Goal: Transaction & Acquisition: Subscribe to service/newsletter

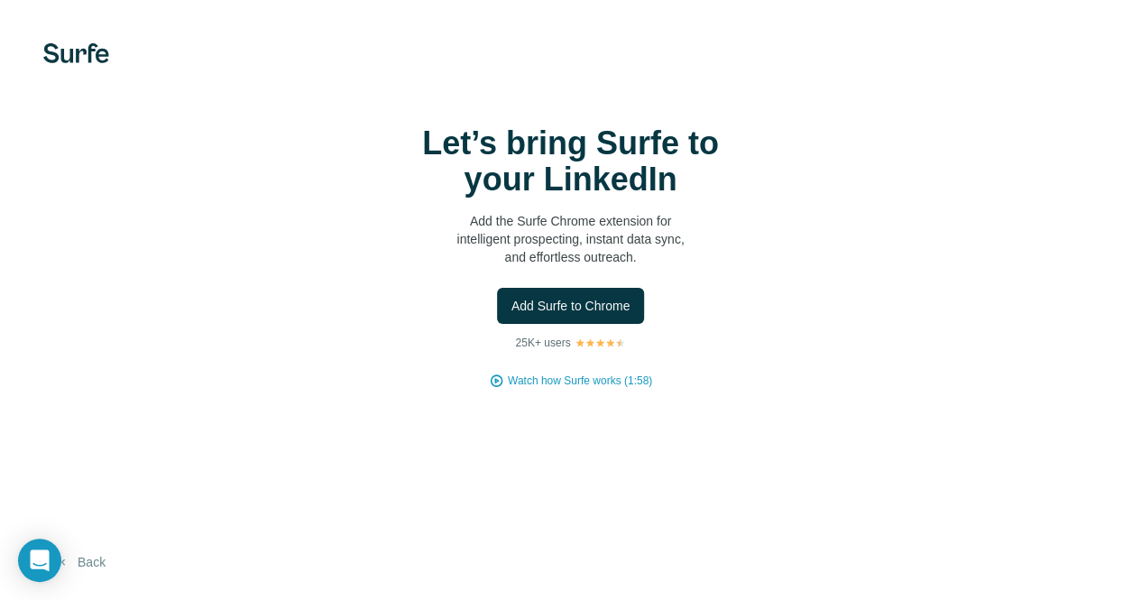
click at [92, 572] on button "Back" at bounding box center [80, 562] width 75 height 32
